Goal: Check status

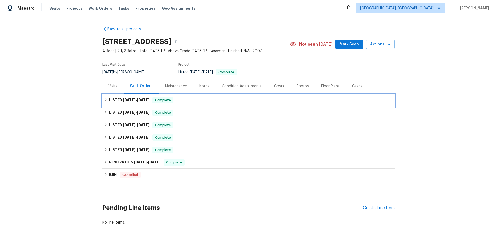
click at [127, 94] on div "LISTED [DATE] - [DATE] Complete" at bounding box center [248, 100] width 293 height 12
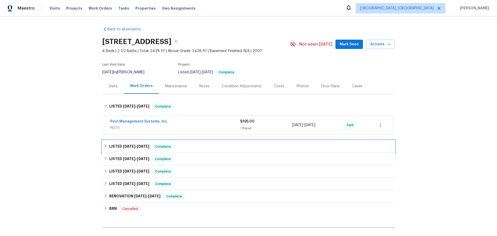
click at [120, 144] on h6 "LISTED [DATE] - [DATE]" at bounding box center [129, 147] width 40 height 6
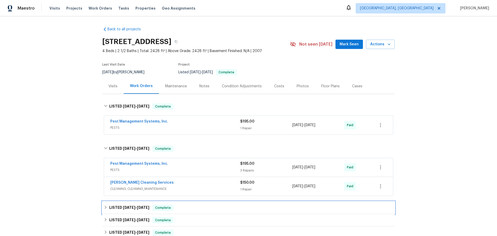
click at [125, 202] on div "LISTED [DATE] - [DATE] Complete" at bounding box center [248, 208] width 293 height 12
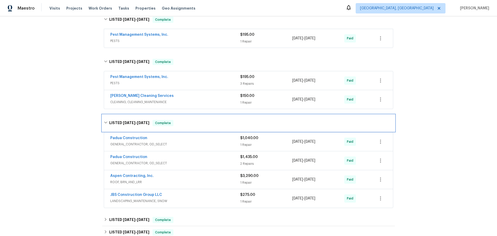
scroll to position [104, 0]
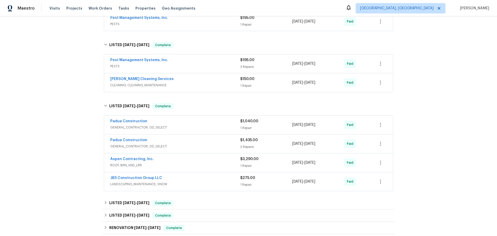
click at [120, 209] on div "LISTED [DATE] - [DATE] Complete Aruza Pest Control PESTS, BRN_AND_LRR $75.00 2 …" at bounding box center [248, 215] width 293 height 12
click at [120, 197] on div "LISTED [DATE] - [DATE] Complete" at bounding box center [248, 203] width 293 height 12
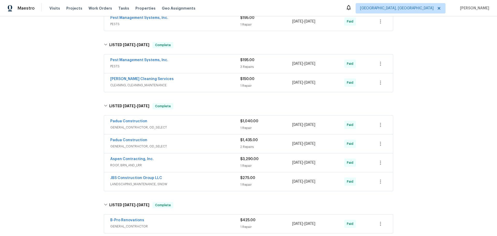
click at [116, 187] on div "Back to all projects [STREET_ADDRESS] 4 Beds | 2 1/2 Baths | Total: 2428 ft² | …" at bounding box center [248, 122] width 293 height 406
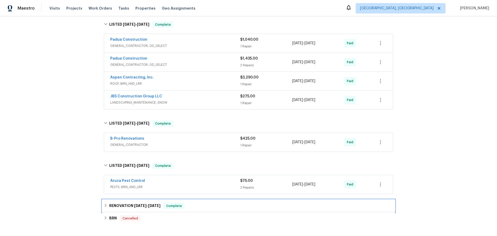
click at [164, 203] on span "Complete" at bounding box center [174, 205] width 20 height 5
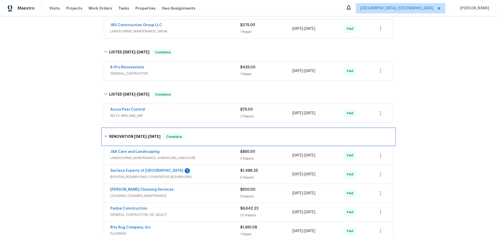
scroll to position [273, 0]
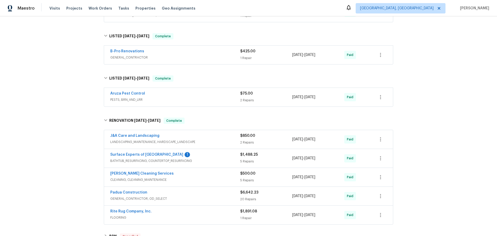
click at [161, 196] on span "GENERAL_CONTRACTOR, OD_SELECT" at bounding box center [175, 198] width 130 height 5
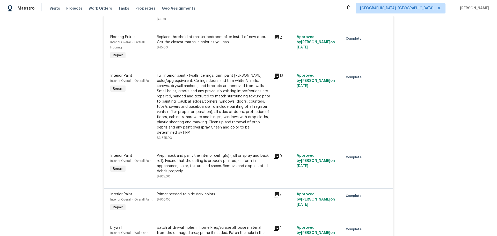
scroll to position [1050, 0]
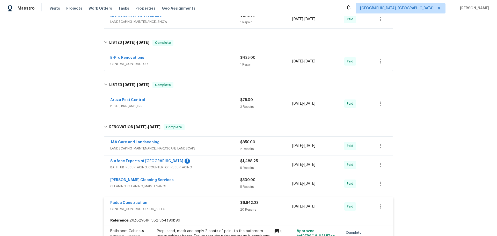
scroll to position [224, 0]
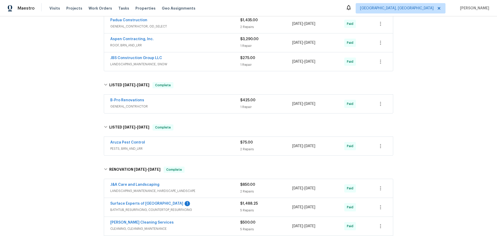
click at [167, 201] on div "Surface Experts of [GEOGRAPHIC_DATA] 1" at bounding box center [175, 204] width 130 height 6
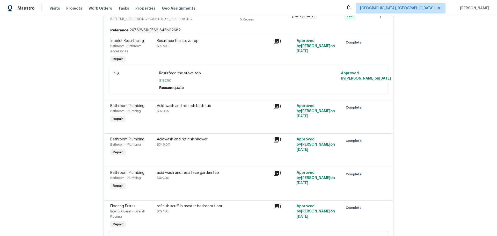
scroll to position [431, 0]
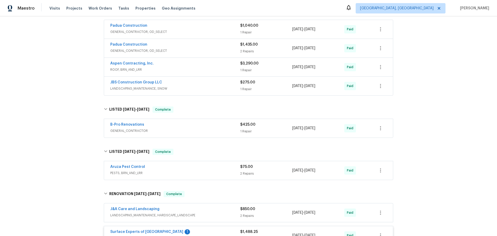
scroll to position [172, 0]
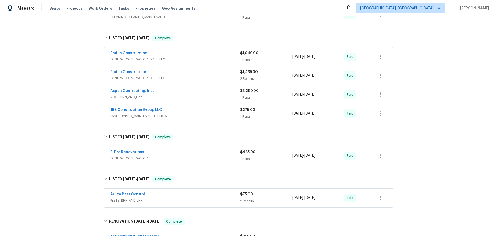
click at [181, 198] on span "PESTS, BRN_AND_LRR" at bounding box center [175, 200] width 130 height 5
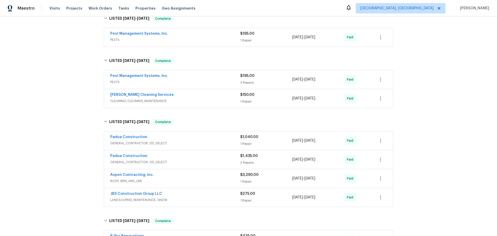
scroll to position [68, 0]
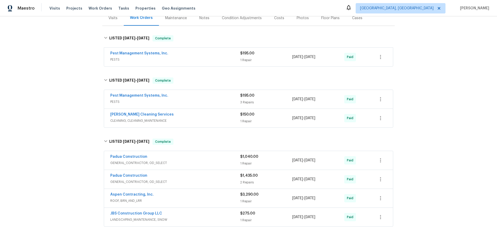
click at [170, 192] on div "Aspen Contracting, Inc." at bounding box center [175, 195] width 130 height 6
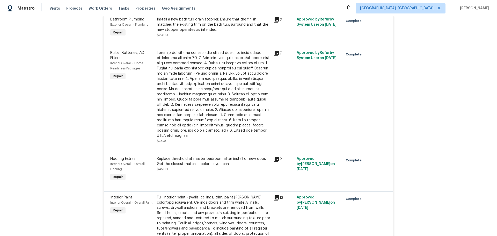
scroll to position [1604, 0]
